Goal: Task Accomplishment & Management: Use online tool/utility

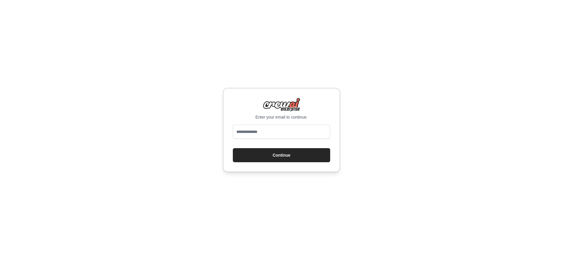
type input "**********"
click at [270, 130] on input "**********" at bounding box center [281, 132] width 97 height 14
drag, startPoint x: 297, startPoint y: 136, endPoint x: 195, endPoint y: 135, distance: 101.7
click at [195, 135] on div "**********" at bounding box center [281, 130] width 563 height 260
drag, startPoint x: 296, startPoint y: 161, endPoint x: 296, endPoint y: 174, distance: 12.9
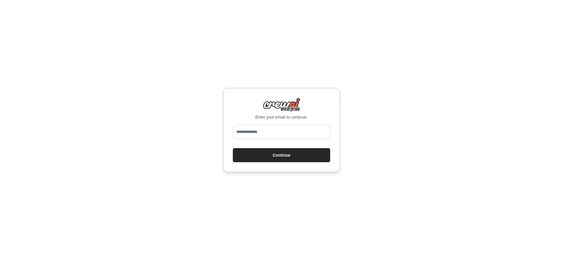
click at [296, 175] on div "Enter your email to continue. Continue" at bounding box center [281, 130] width 563 height 260
click at [276, 136] on input "email" at bounding box center [281, 132] width 97 height 14
click at [272, 135] on input "email" at bounding box center [281, 132] width 97 height 14
click at [313, 105] on div "Enter your email to continue." at bounding box center [281, 109] width 97 height 22
click at [272, 132] on input "email" at bounding box center [281, 132] width 97 height 14
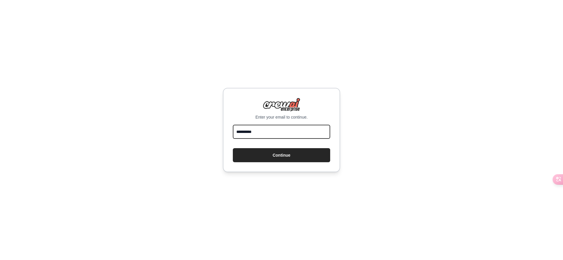
type input "**********"
click at [283, 132] on input "**********" at bounding box center [281, 132] width 97 height 14
drag, startPoint x: 283, startPoint y: 132, endPoint x: 195, endPoint y: 120, distance: 88.7
click at [195, 120] on div "**********" at bounding box center [281, 130] width 563 height 260
click at [201, 204] on div "Enter your email to continue. Continue" at bounding box center [281, 130] width 563 height 260
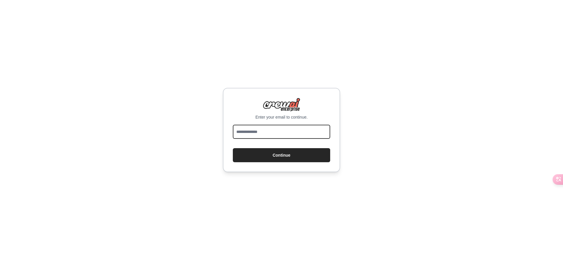
click at [255, 134] on input "email" at bounding box center [281, 132] width 97 height 14
type input "**********"
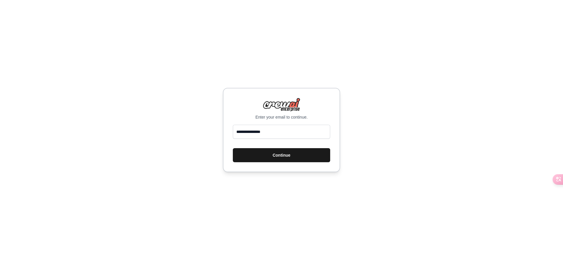
click at [263, 159] on button "Continue" at bounding box center [281, 155] width 97 height 14
click at [266, 157] on button "Continue" at bounding box center [281, 155] width 97 height 14
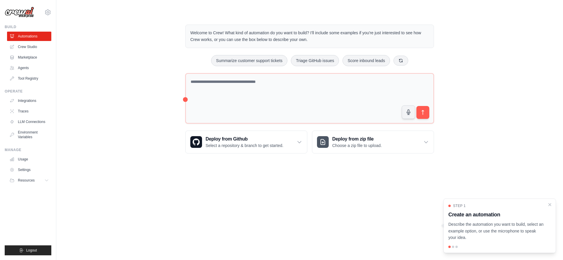
click at [140, 84] on div "Welcome to Crew! What kind of automation do you want to build? I'll include som…" at bounding box center [310, 89] width 488 height 148
click at [26, 46] on link "Crew Studio" at bounding box center [30, 46] width 44 height 9
drag, startPoint x: 490, startPoint y: 221, endPoint x: 493, endPoint y: 234, distance: 13.0
click at [498, 234] on div "Step 1 Create an automation Describe the automation you want to build, select a…" at bounding box center [499, 223] width 103 height 38
click at [235, 198] on body "yy969813073@gmail.com Settings Build Automations Crew Studio" at bounding box center [281, 130] width 563 height 260
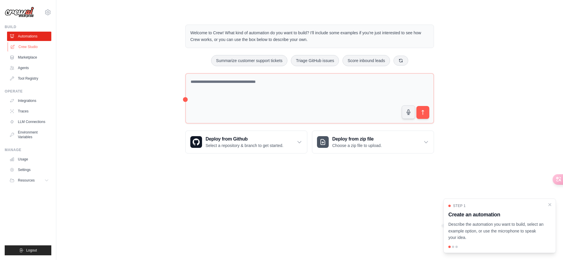
click at [34, 49] on link "Crew Studio" at bounding box center [30, 46] width 44 height 9
click at [139, 58] on div "Welcome to Crew! What kind of automation do you want to build? I'll include som…" at bounding box center [310, 89] width 488 height 148
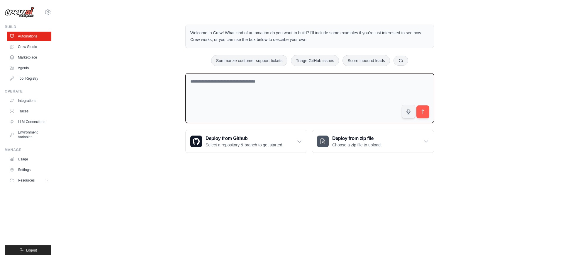
click at [248, 84] on textarea at bounding box center [309, 98] width 249 height 50
drag, startPoint x: 226, startPoint y: 26, endPoint x: 275, endPoint y: 48, distance: 54.2
click at [275, 48] on div "Welcome to Crew! What kind of automation do you want to build? I'll include som…" at bounding box center [309, 88] width 263 height 147
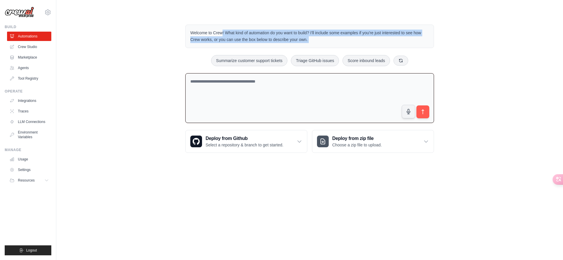
click at [159, 60] on div "Welcome to Crew! What kind of automation do you want to build? I'll include som…" at bounding box center [310, 88] width 488 height 147
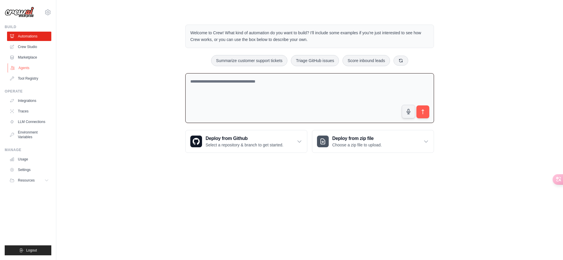
click at [29, 69] on link "Agents" at bounding box center [30, 67] width 44 height 9
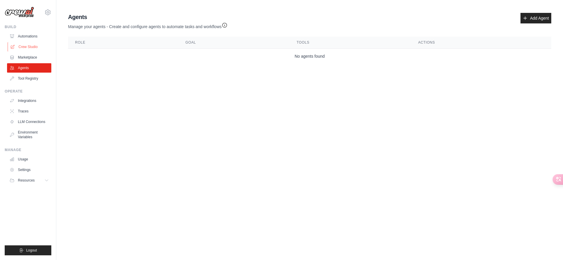
click at [33, 48] on link "Crew Studio" at bounding box center [30, 46] width 44 height 9
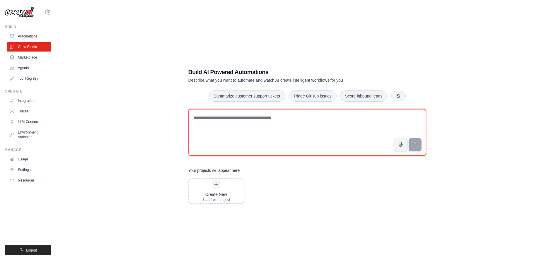
click at [230, 121] on textarea at bounding box center [307, 132] width 238 height 47
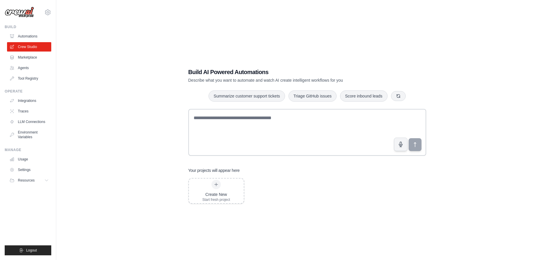
click at [129, 98] on div "Build AI Powered Automations Describe what you want to automate and watch AI cr…" at bounding box center [307, 136] width 483 height 260
click at [26, 70] on link "Agents" at bounding box center [30, 67] width 44 height 9
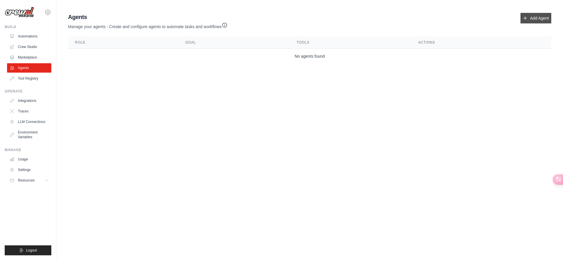
click at [537, 22] on link "Add Agent" at bounding box center [535, 18] width 31 height 11
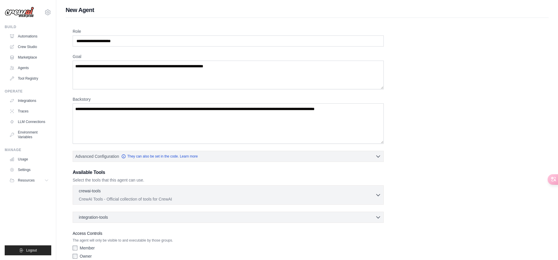
scroll to position [28, 0]
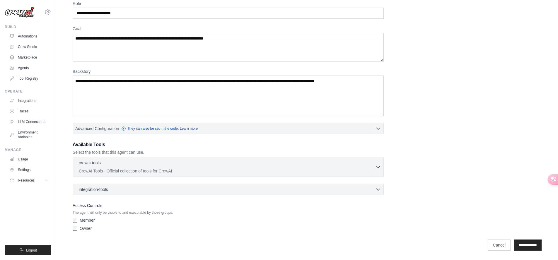
click at [377, 167] on icon "button" at bounding box center [378, 167] width 6 height 6
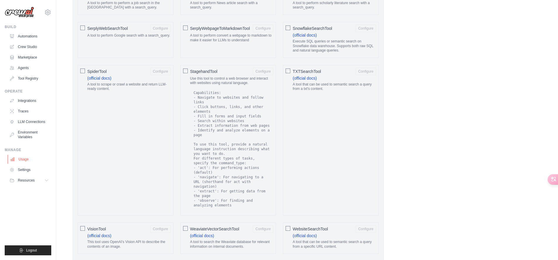
scroll to position [802, 0]
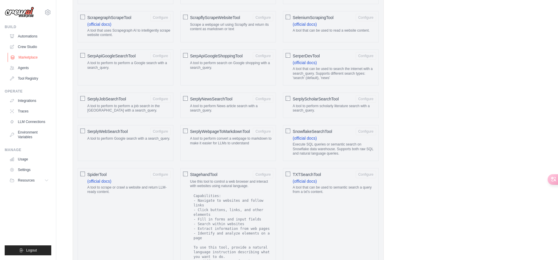
click at [29, 57] on link "Marketplace" at bounding box center [30, 57] width 44 height 9
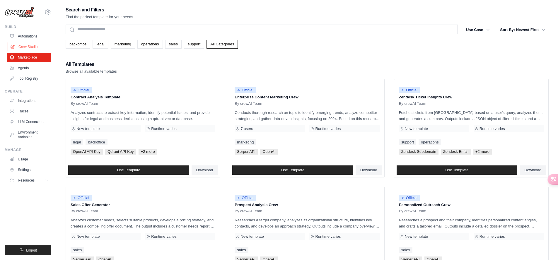
click at [30, 47] on link "Crew Studio" at bounding box center [30, 46] width 44 height 9
